Goal: Task Accomplishment & Management: Complete application form

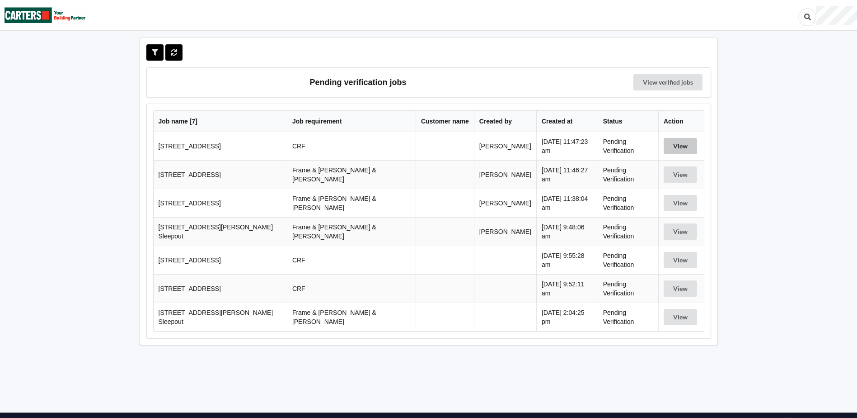
click at [669, 144] on button "View" at bounding box center [680, 146] width 33 height 16
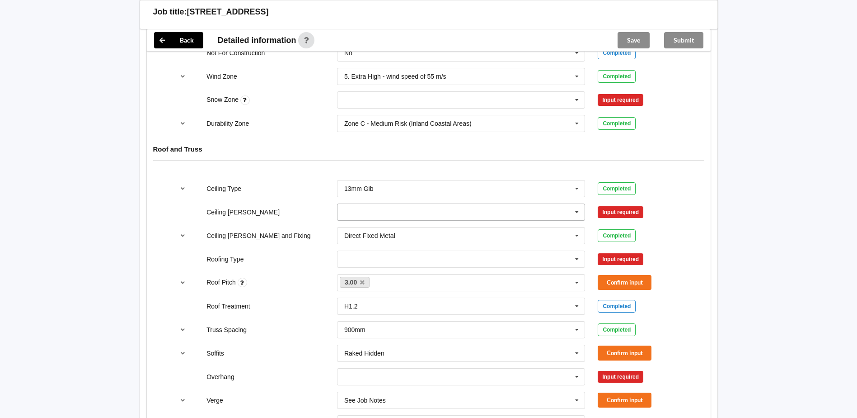
scroll to position [407, 0]
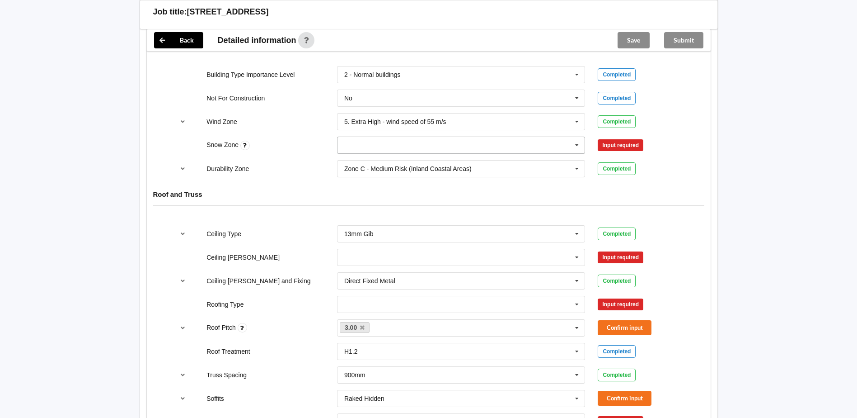
click at [578, 145] on icon at bounding box center [577, 145] width 14 height 17
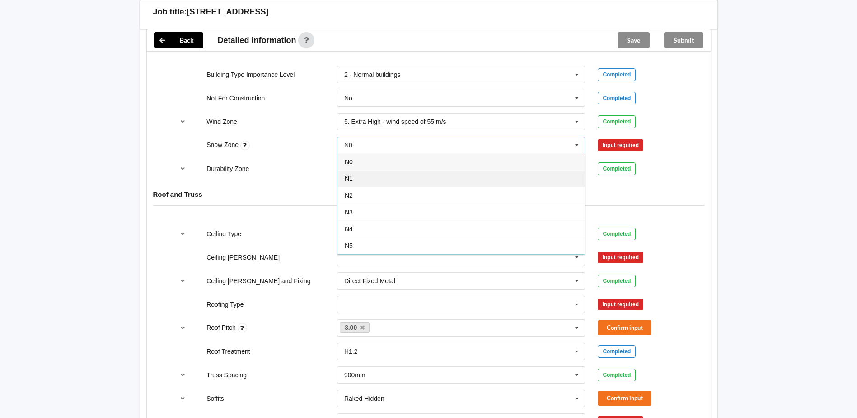
click at [363, 180] on div "N1" at bounding box center [462, 178] width 248 height 17
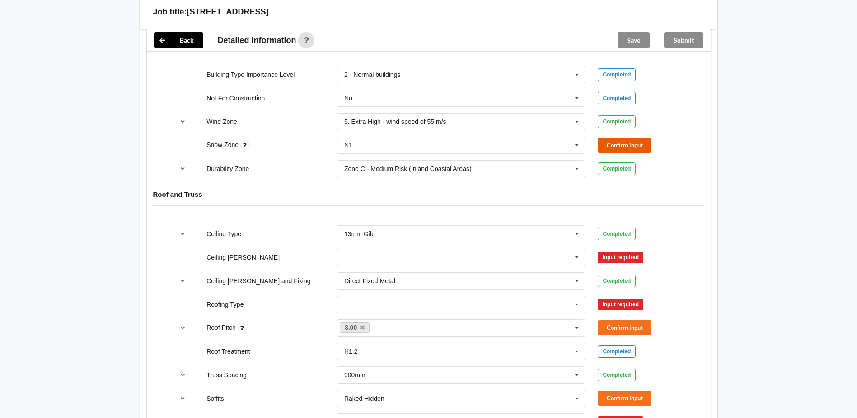
click at [618, 147] on button "Confirm input" at bounding box center [625, 145] width 54 height 15
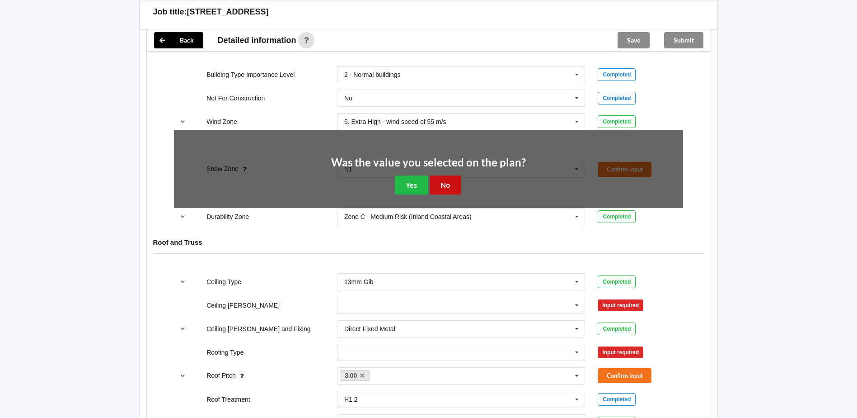
click at [445, 184] on button "No" at bounding box center [445, 184] width 31 height 19
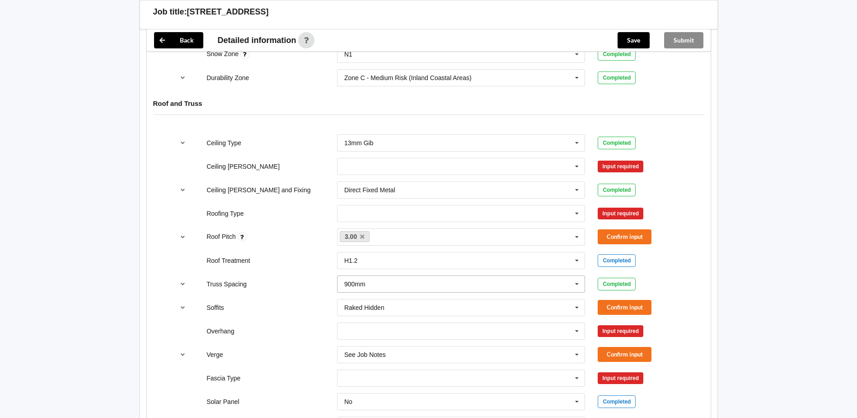
scroll to position [542, 0]
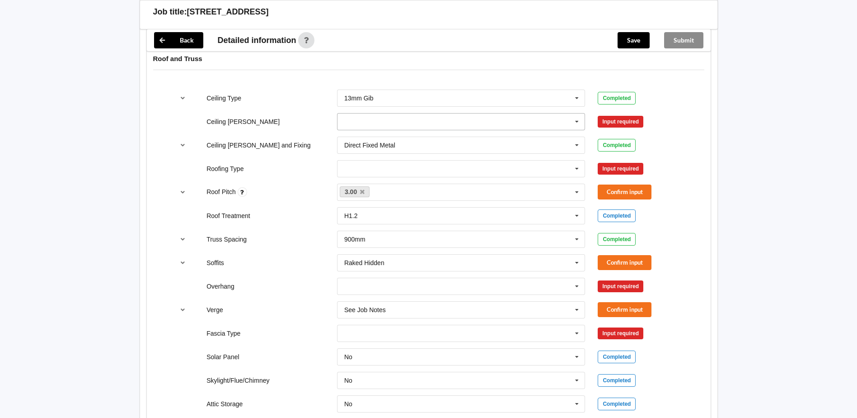
click at [575, 119] on icon at bounding box center [577, 121] width 14 height 17
click at [374, 153] on div "450mm" at bounding box center [462, 154] width 248 height 17
click at [631, 122] on button "Confirm input" at bounding box center [625, 121] width 54 height 15
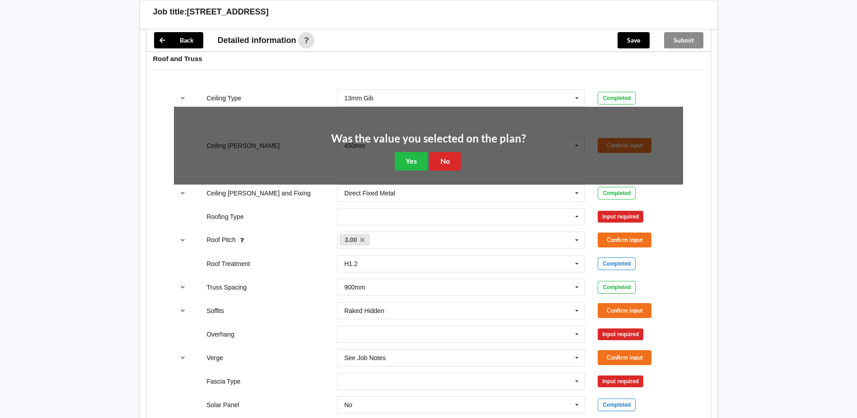
click at [736, 89] on div "Back Delete Job title: [STREET_ADDRESS] Customer name : Specific customer templ…" at bounding box center [428, 58] width 857 height 1201
click at [692, 101] on div "Ceiling Type 13mm Gib 10mm Gib 12mm Ply 12mm MDF 13mm Gib None See Job Notes Co…" at bounding box center [429, 298] width 564 height 430
click at [446, 160] on button "No" at bounding box center [445, 161] width 31 height 19
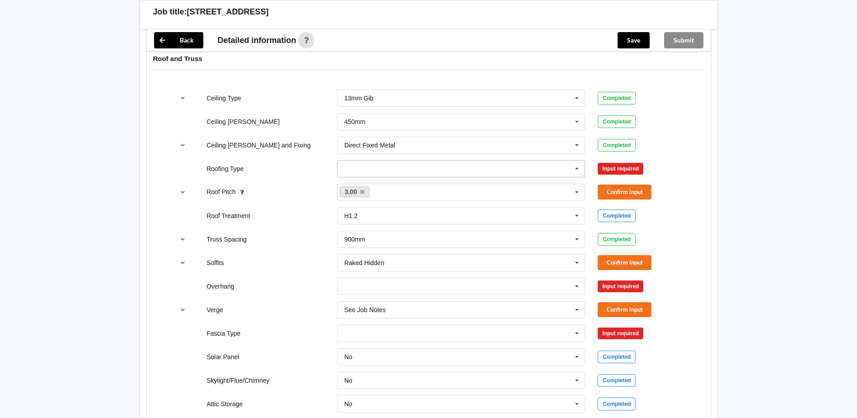
click at [578, 166] on icon at bounding box center [577, 168] width 14 height 17
click at [535, 184] on div "1. [GEOGRAPHIC_DATA]" at bounding box center [462, 185] width 248 height 17
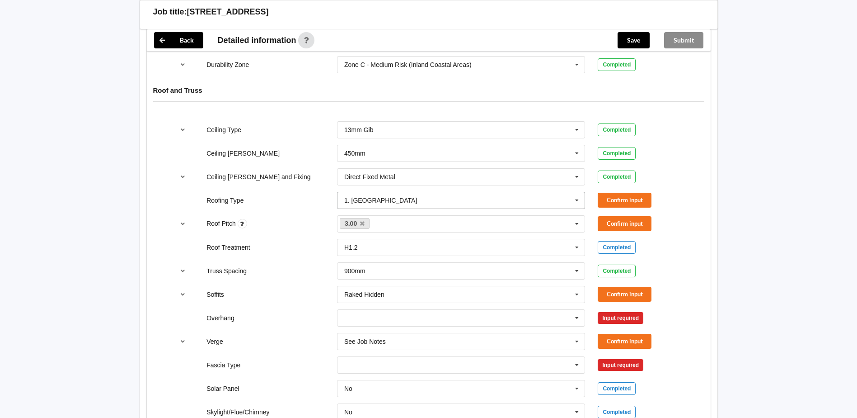
scroll to position [497, 0]
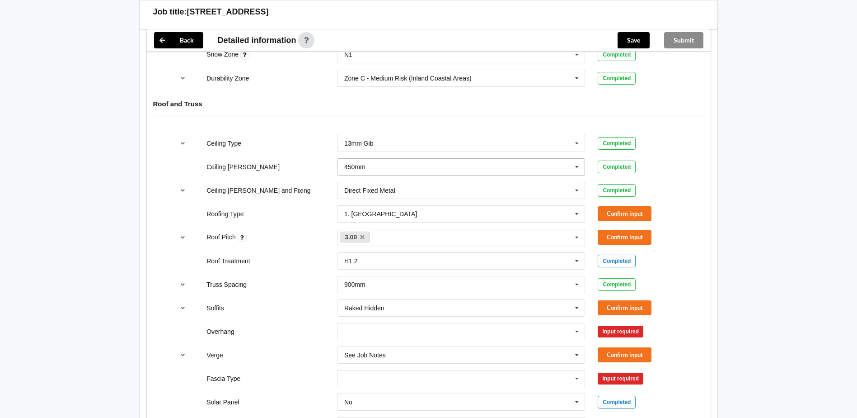
click at [368, 167] on input "text" at bounding box center [462, 167] width 248 height 16
click at [383, 198] on div "450mm" at bounding box center [462, 200] width 248 height 17
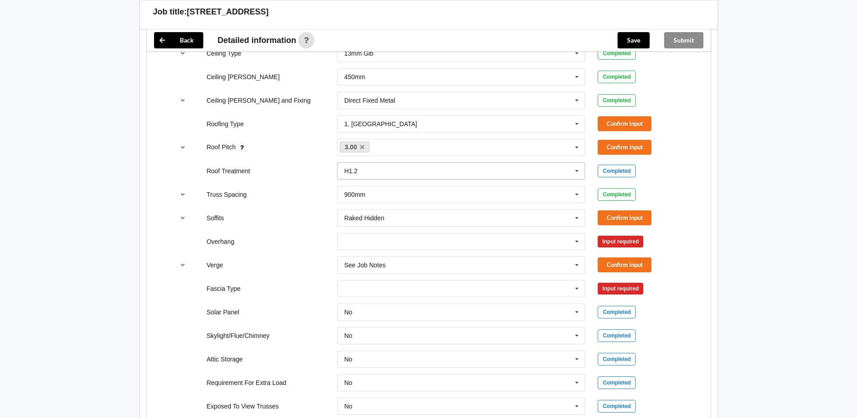
scroll to position [587, 0]
click at [629, 121] on button "Confirm input" at bounding box center [625, 123] width 54 height 15
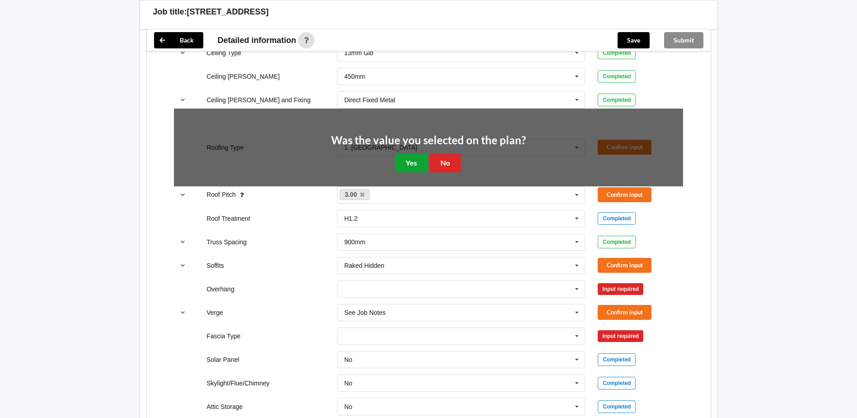
click at [410, 162] on button "Yes" at bounding box center [411, 163] width 33 height 19
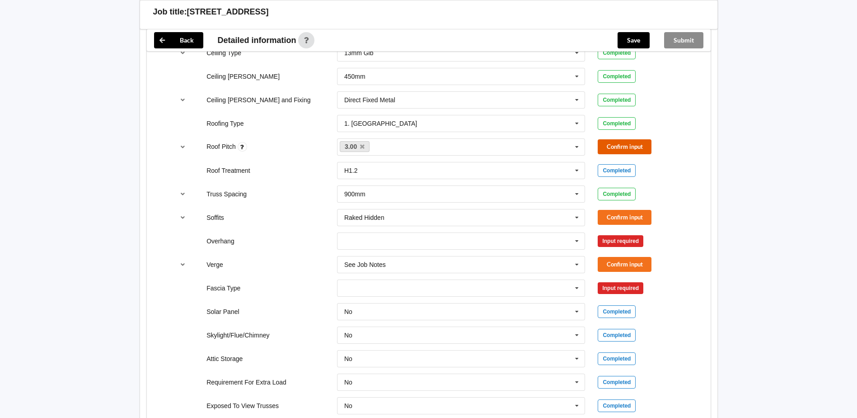
click at [626, 144] on button "Confirm input" at bounding box center [625, 146] width 54 height 15
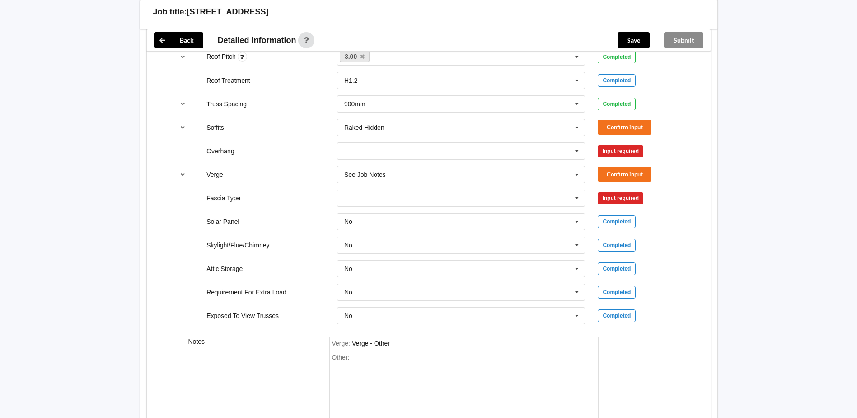
scroll to position [678, 0]
click at [577, 126] on icon at bounding box center [577, 127] width 14 height 17
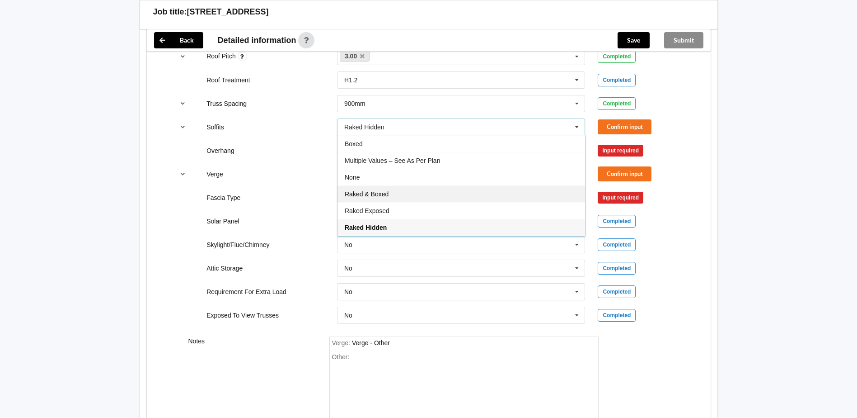
click at [371, 194] on span "Raked & Boxed" at bounding box center [367, 193] width 44 height 7
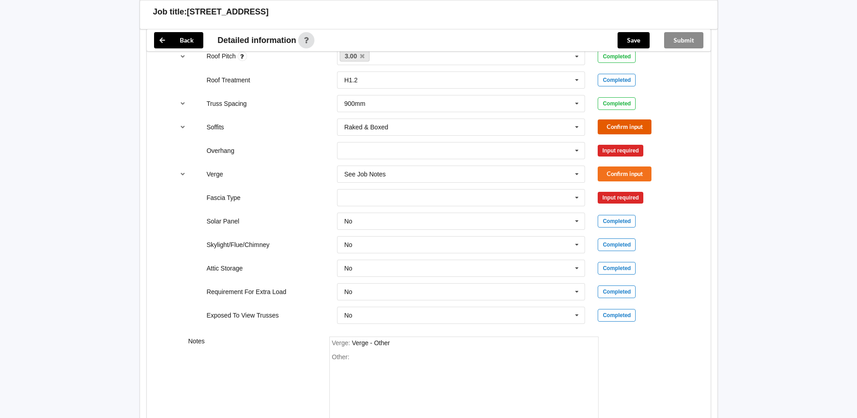
click at [625, 125] on button "Confirm input" at bounding box center [625, 126] width 54 height 15
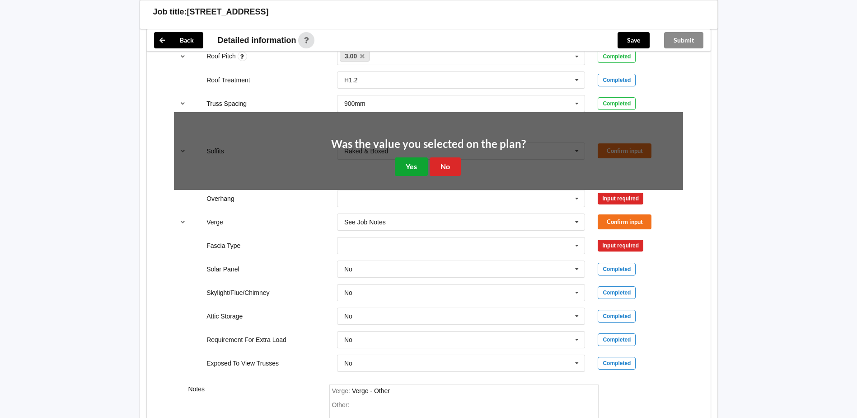
click at [409, 162] on button "Yes" at bounding box center [411, 166] width 33 height 19
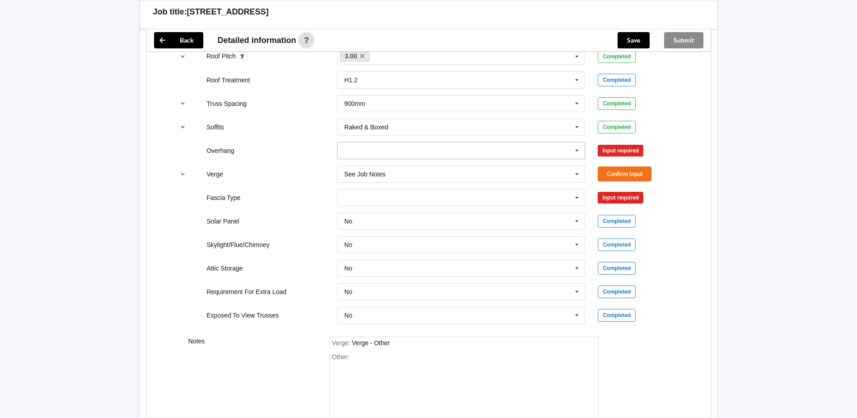
click at [575, 149] on icon at bounding box center [577, 150] width 14 height 17
click at [367, 231] on span "Multiple Values – See As Per Plan" at bounding box center [392, 233] width 95 height 7
click at [356, 355] on div "Other:" at bounding box center [464, 384] width 264 height 63
click at [354, 353] on div "1200 & 1800" at bounding box center [369, 356] width 36 height 7
click at [423, 354] on div "Other: Overhang 1200 & 1800" at bounding box center [464, 384] width 264 height 63
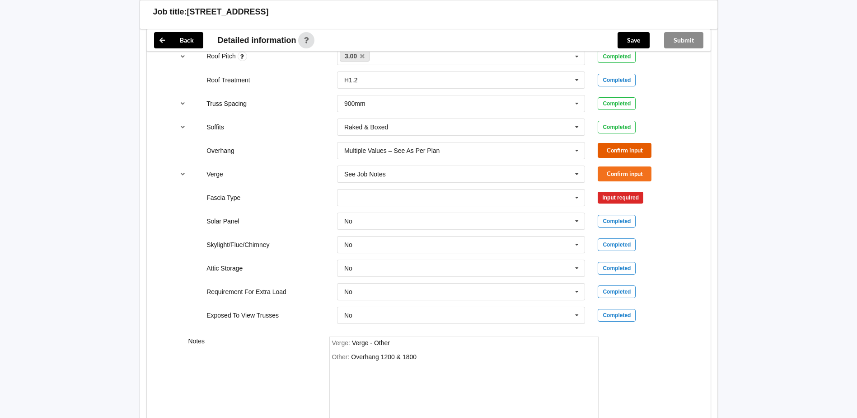
click at [630, 149] on button "Confirm input" at bounding box center [625, 150] width 54 height 15
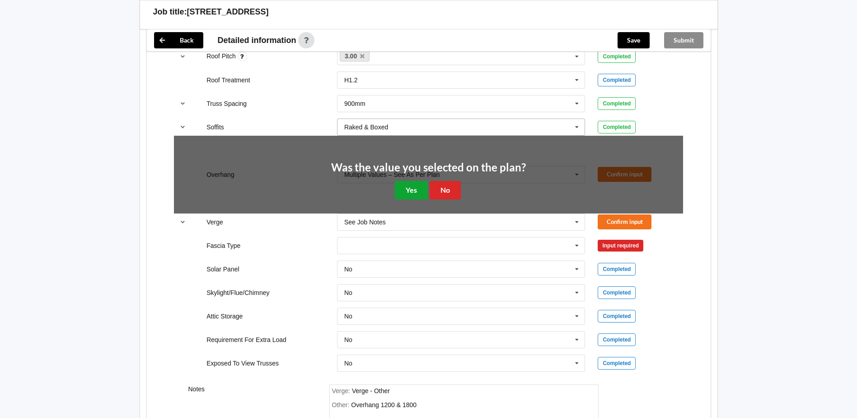
drag, startPoint x: 411, startPoint y: 189, endPoint x: 536, endPoint y: 127, distance: 139.8
click at [412, 189] on button "Yes" at bounding box center [411, 190] width 33 height 19
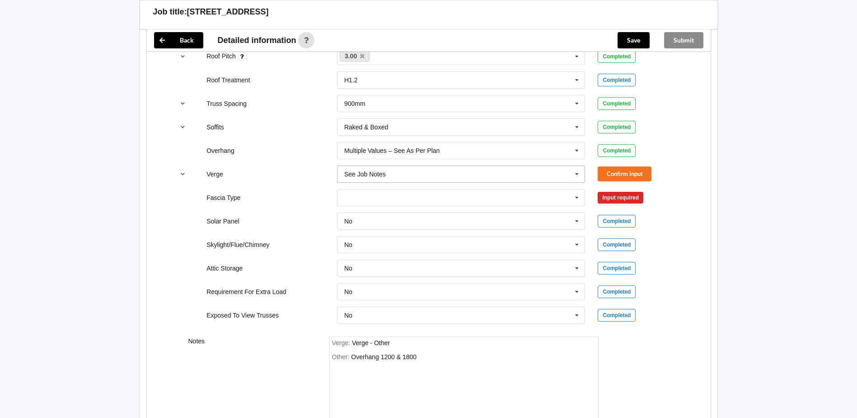
click at [577, 172] on icon at bounding box center [577, 174] width 14 height 17
click at [381, 174] on input "text" at bounding box center [462, 174] width 248 height 16
click at [390, 188] on div "See Job Notes" at bounding box center [462, 190] width 248 height 17
click at [578, 173] on icon at bounding box center [577, 174] width 14 height 17
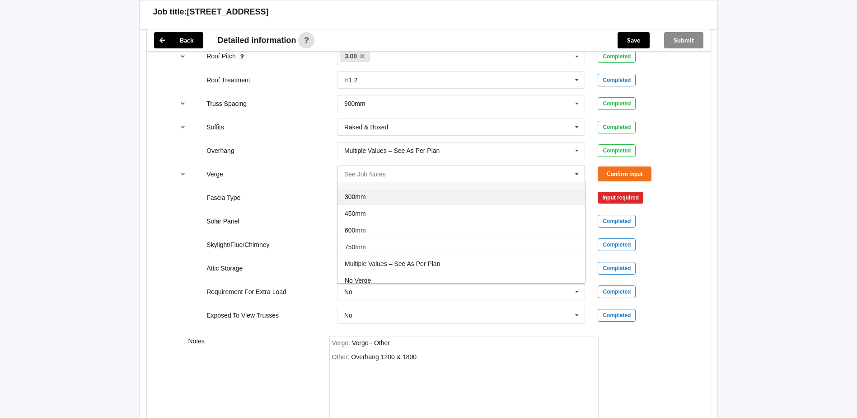
scroll to position [16, 0]
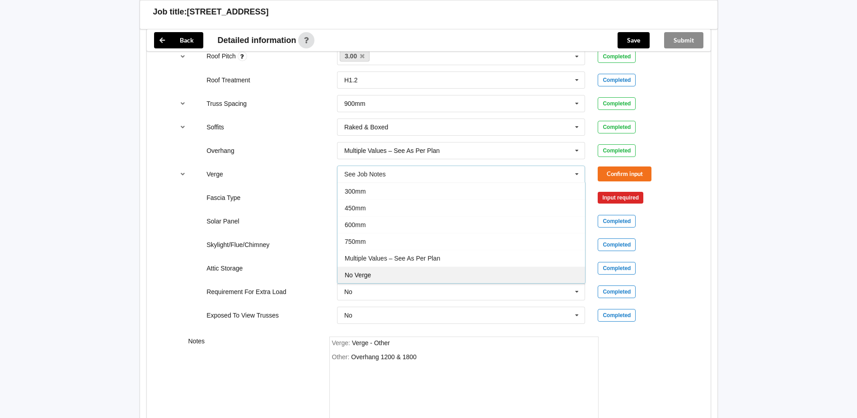
click at [372, 273] on div "No Verge" at bounding box center [462, 274] width 248 height 17
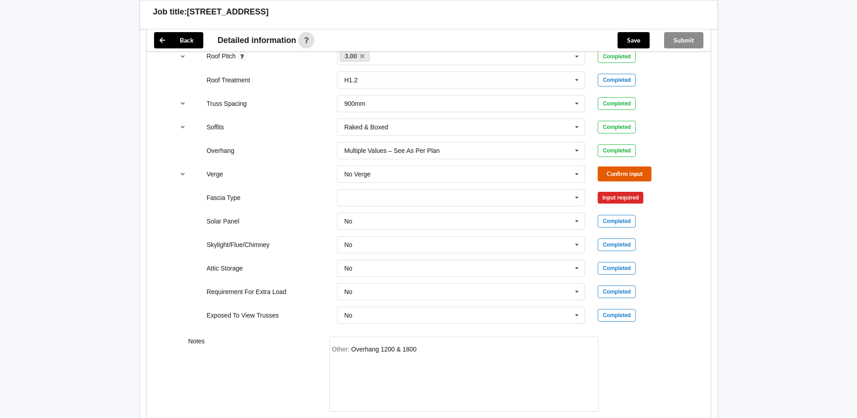
click at [624, 173] on button "Confirm input" at bounding box center [625, 173] width 54 height 15
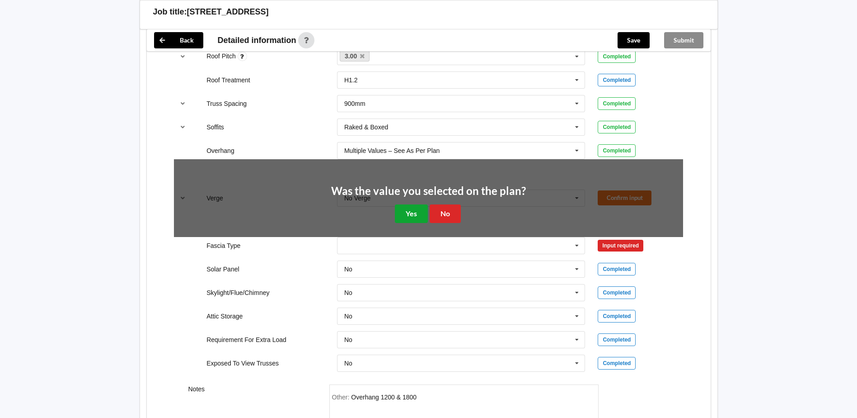
click at [409, 214] on button "Yes" at bounding box center [411, 213] width 33 height 19
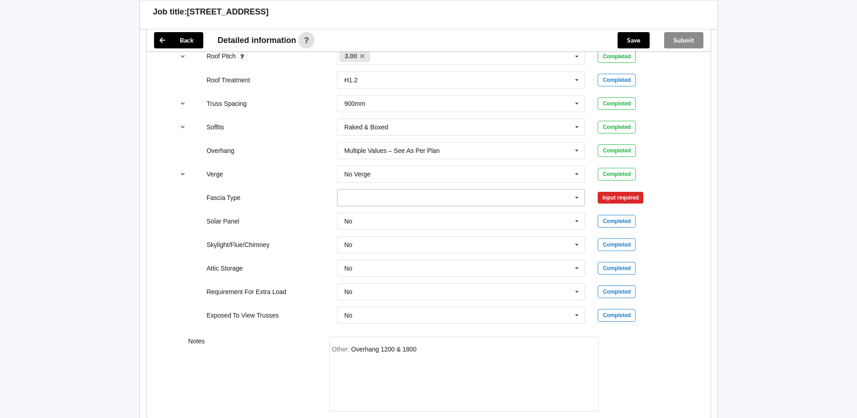
click at [578, 197] on icon at bounding box center [577, 197] width 14 height 17
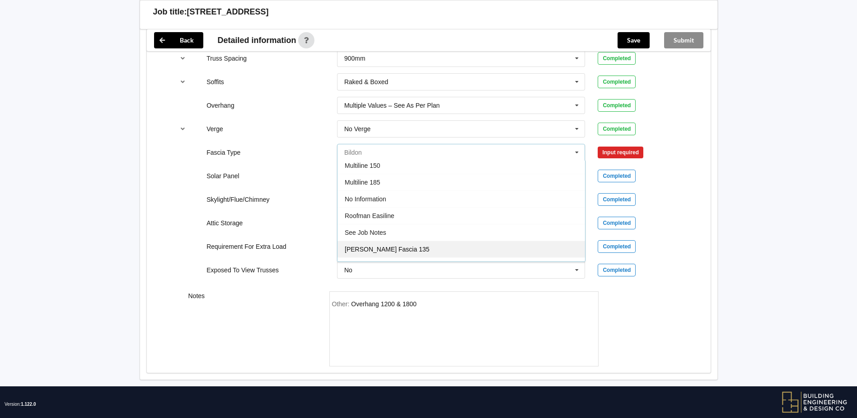
scroll to position [301, 0]
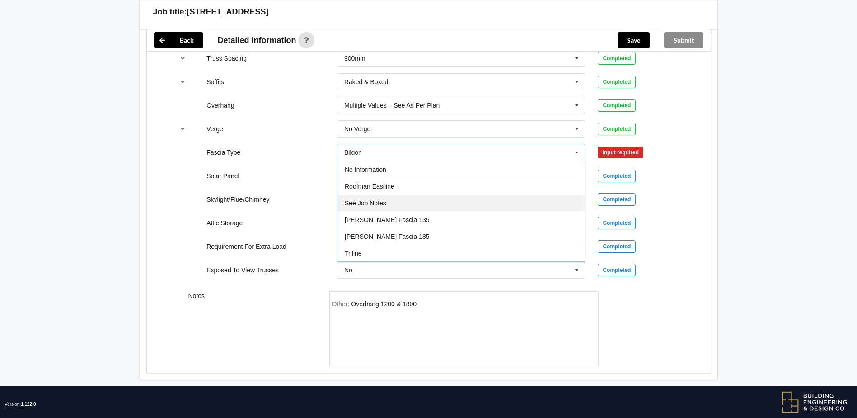
click at [377, 202] on span "See Job Notes" at bounding box center [366, 202] width 42 height 7
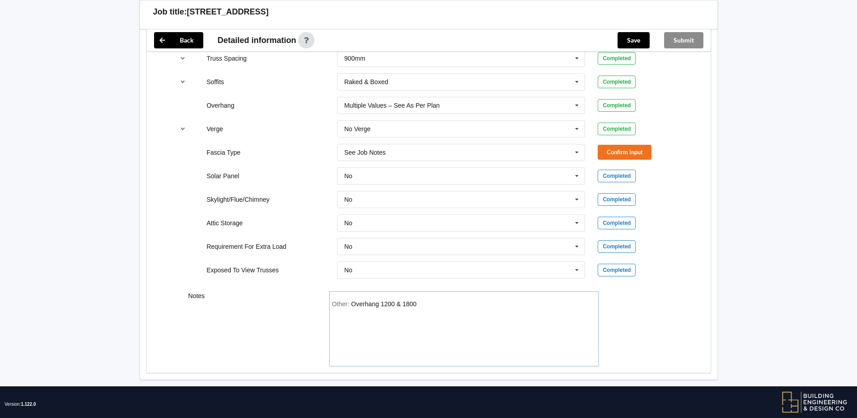
click at [422, 301] on div "Other: Overhang 1200 & 1800" at bounding box center [464, 331] width 264 height 63
click at [616, 152] on button "Confirm input" at bounding box center [625, 152] width 54 height 15
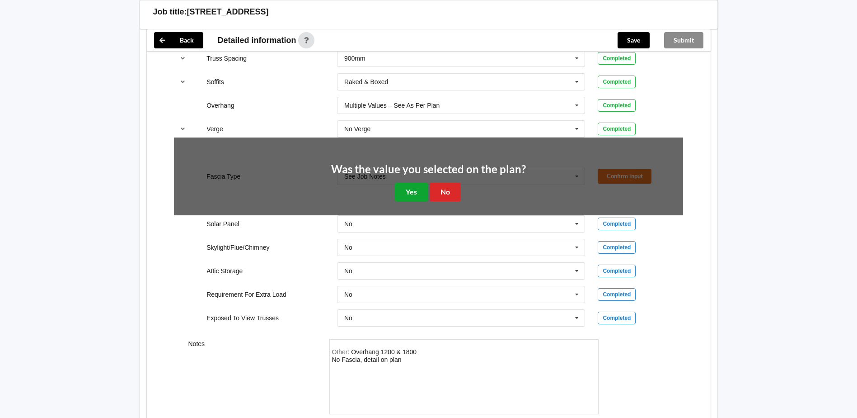
click at [411, 189] on button "Yes" at bounding box center [411, 192] width 33 height 19
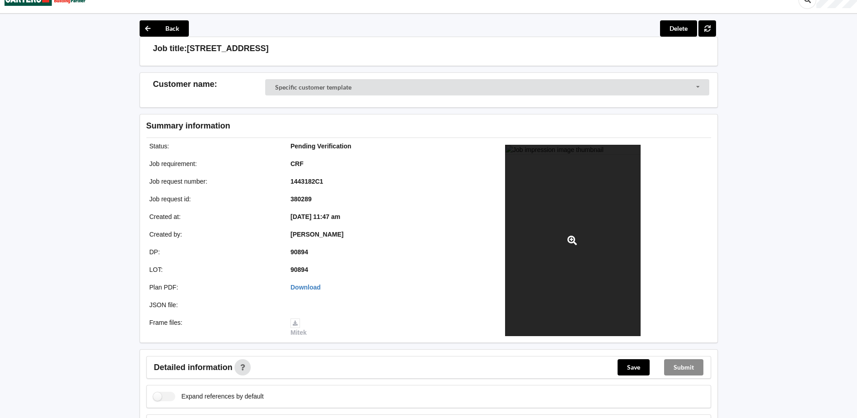
scroll to position [316, 0]
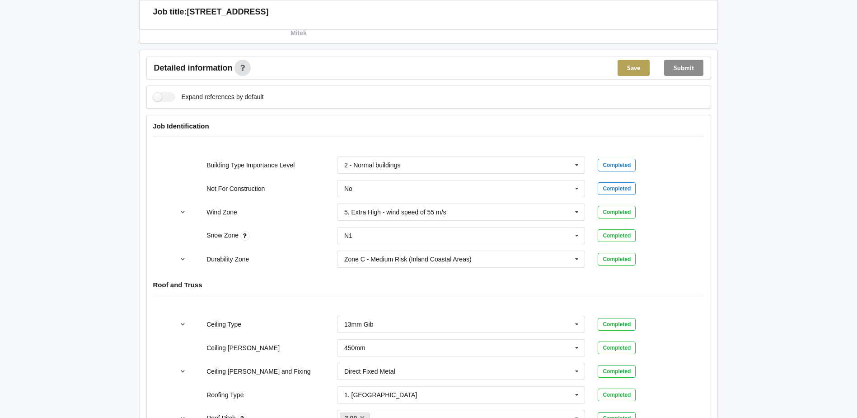
click at [634, 65] on button "Save" at bounding box center [634, 68] width 32 height 16
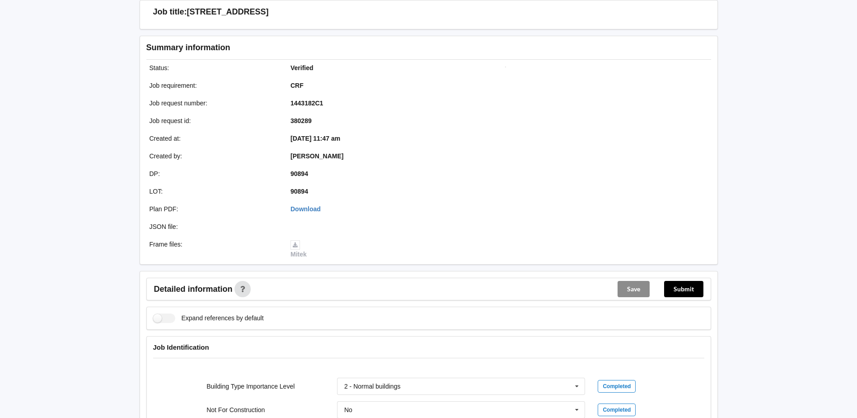
scroll to position [198, 0]
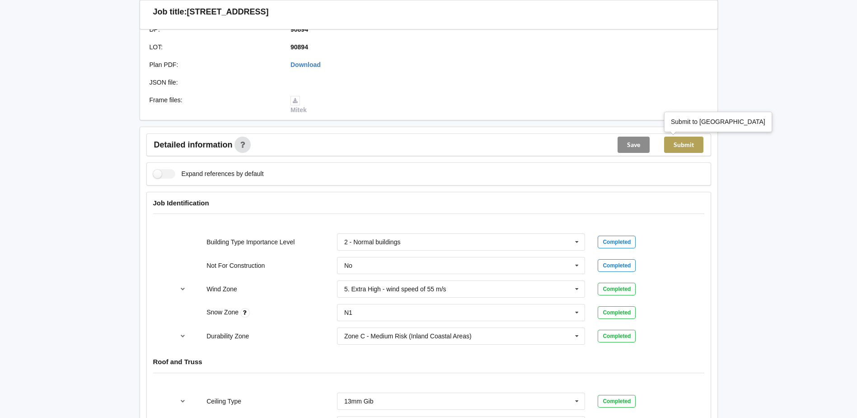
click at [687, 145] on button "Submit" at bounding box center [683, 144] width 39 height 16
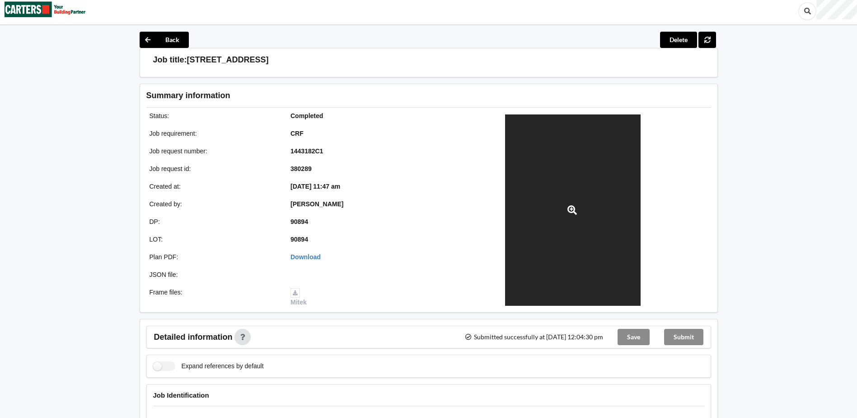
scroll to position [0, 0]
